Goal: Task Accomplishment & Management: Complete application form

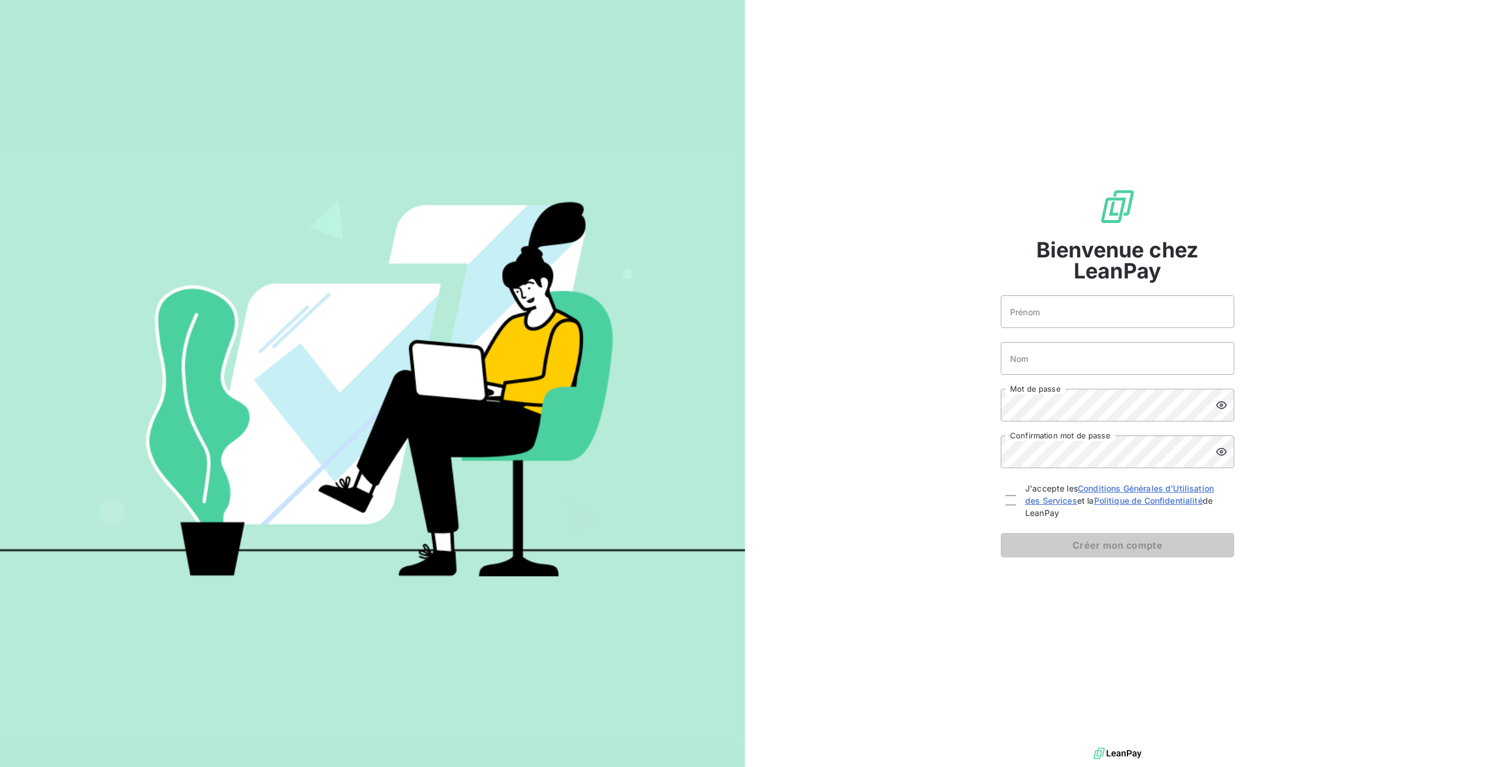
click at [1082, 292] on div "Bienvenue chez LeanPay Prénom Nom Mot de passe Confirmation mot de passe J'acce…" at bounding box center [1118, 373] width 234 height 370
click at [1069, 320] on input "Prénom" at bounding box center [1118, 311] width 234 height 33
type input "[PERSON_NAME]"
click at [1043, 358] on input "Nom" at bounding box center [1118, 358] width 234 height 33
type input "GRIFFART"
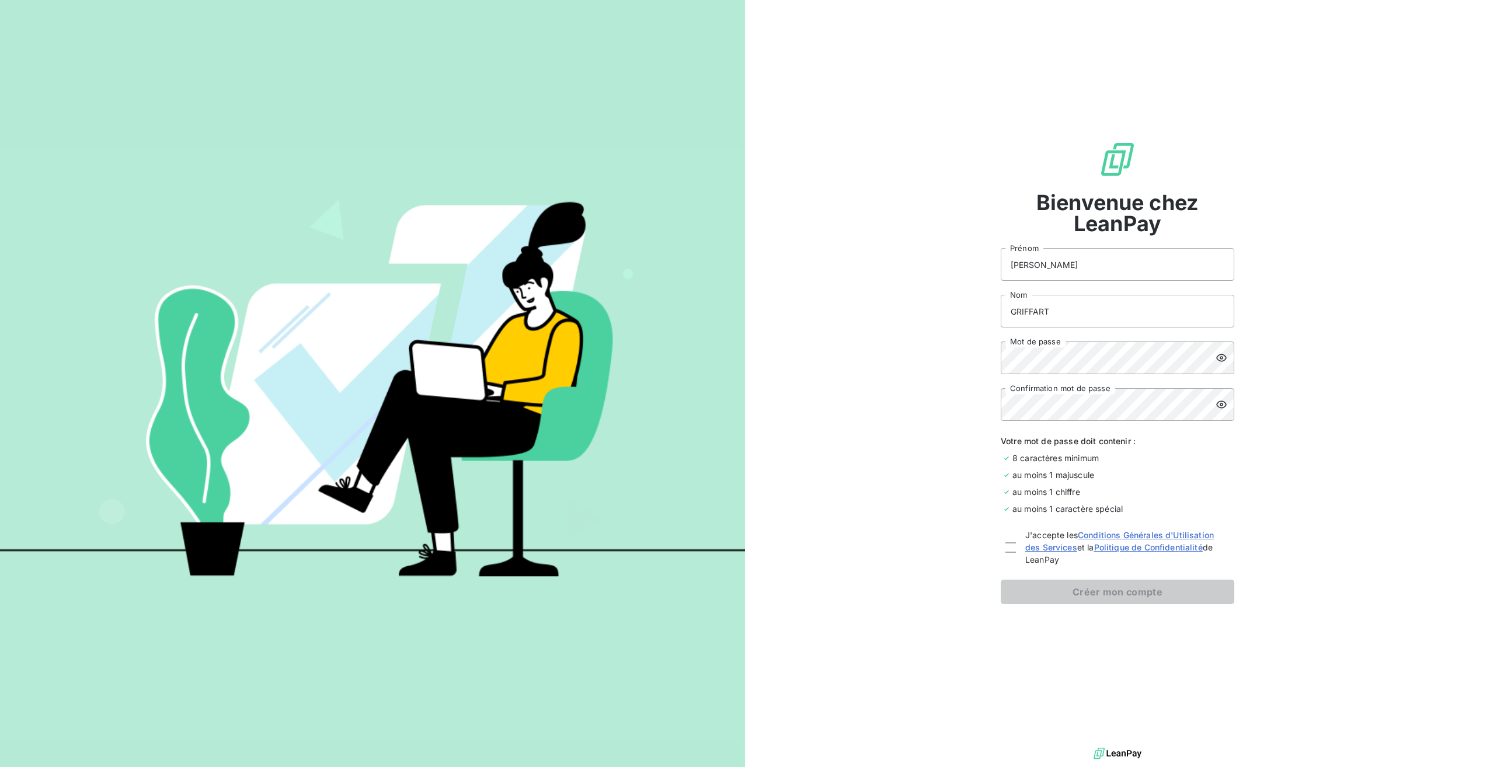
click at [1225, 360] on icon at bounding box center [1221, 358] width 11 height 8
click at [979, 369] on div "Bienvenue chez LeanPay [PERSON_NAME] GRIFFART Nom Mot de passe Confirmation mot…" at bounding box center [1117, 372] width 745 height 745
click at [1008, 542] on div at bounding box center [1010, 547] width 11 height 11
checkbox input "true"
click at [1109, 586] on button "Créer mon compte" at bounding box center [1118, 592] width 234 height 25
